Goal: Task Accomplishment & Management: Use online tool/utility

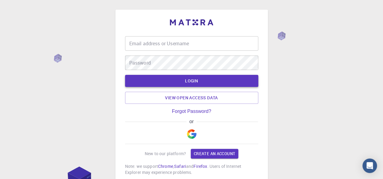
type input "ttsotetsi"
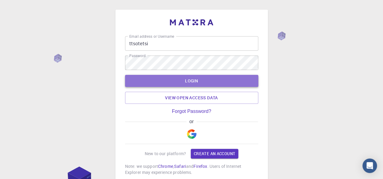
click at [214, 82] on button "LOGIN" at bounding box center [191, 81] width 133 height 12
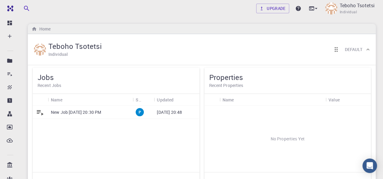
click at [101, 112] on p "New Job [DATE] 20:30 PM" at bounding box center [76, 112] width 50 height 6
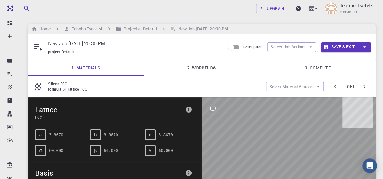
click at [179, 41] on input "New Job [DATE] 20:30 PM" at bounding box center [134, 44] width 172 height 10
click at [243, 87] on div "formula Si lattice FCC" at bounding box center [154, 89] width 213 height 6
click at [243, 86] on div "formula Si lattice FCC" at bounding box center [154, 89] width 213 height 6
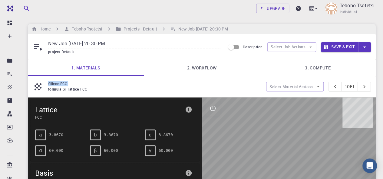
click at [242, 87] on div "formula Si lattice FCC" at bounding box center [154, 89] width 213 height 6
click at [241, 87] on div "formula Si lattice FCC" at bounding box center [154, 89] width 213 height 6
click at [237, 86] on p "Silicon FCC" at bounding box center [154, 83] width 213 height 5
click at [208, 15] on div "Upgrade Teboho Tsotetsi Individual" at bounding box center [202, 9] width 362 height 16
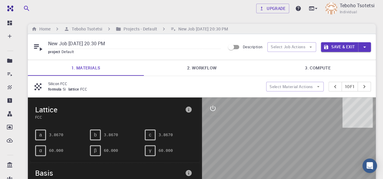
click at [246, 14] on div "Upgrade Teboho Tsotetsi Individual" at bounding box center [202, 9] width 362 height 16
